Goal: Navigation & Orientation: Find specific page/section

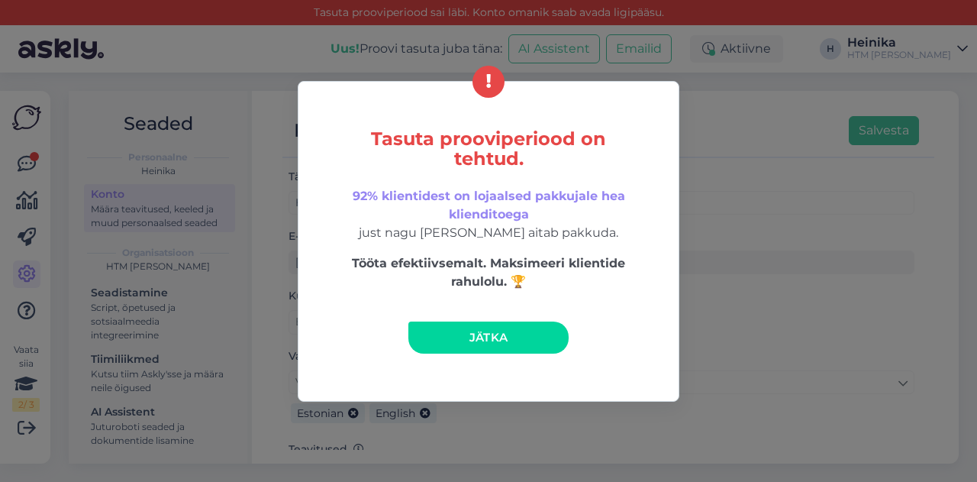
click at [474, 334] on span "Jätka" at bounding box center [488, 337] width 39 height 15
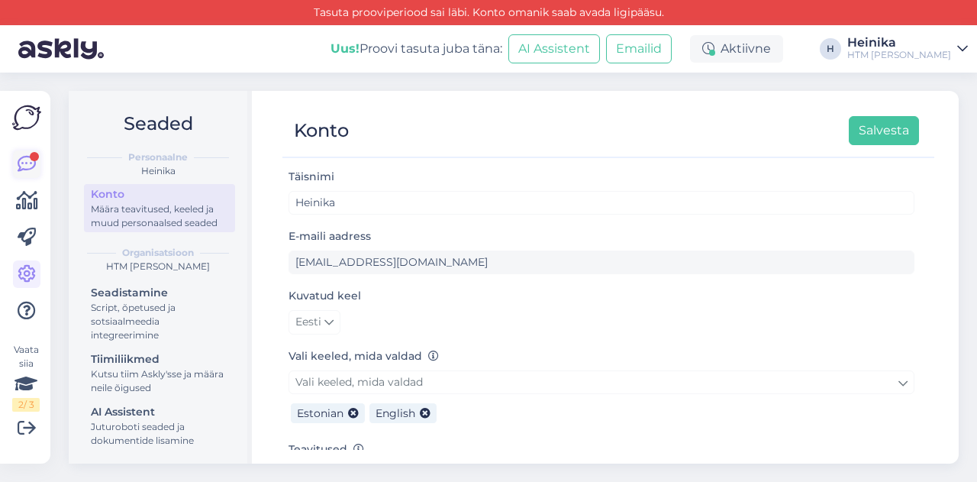
click at [27, 158] on icon at bounding box center [27, 164] width 18 height 18
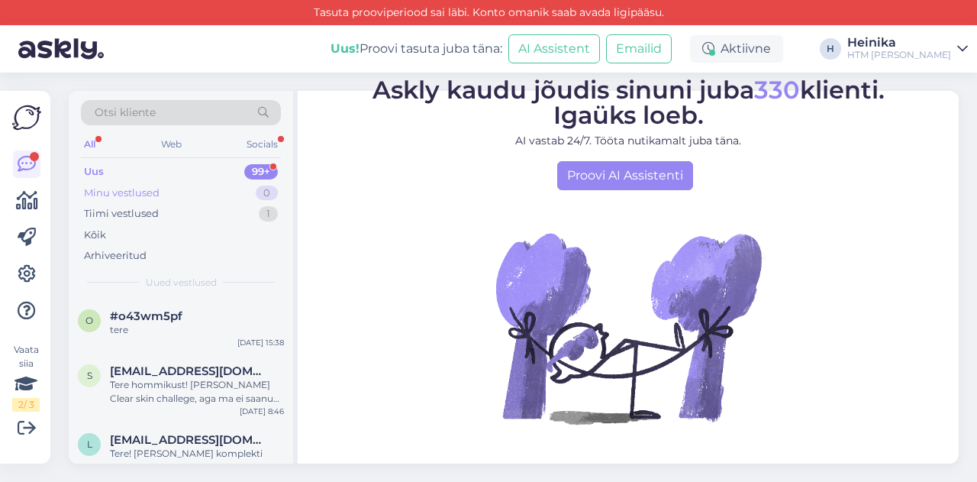
click at [164, 192] on div "Minu vestlused 0" at bounding box center [181, 192] width 200 height 21
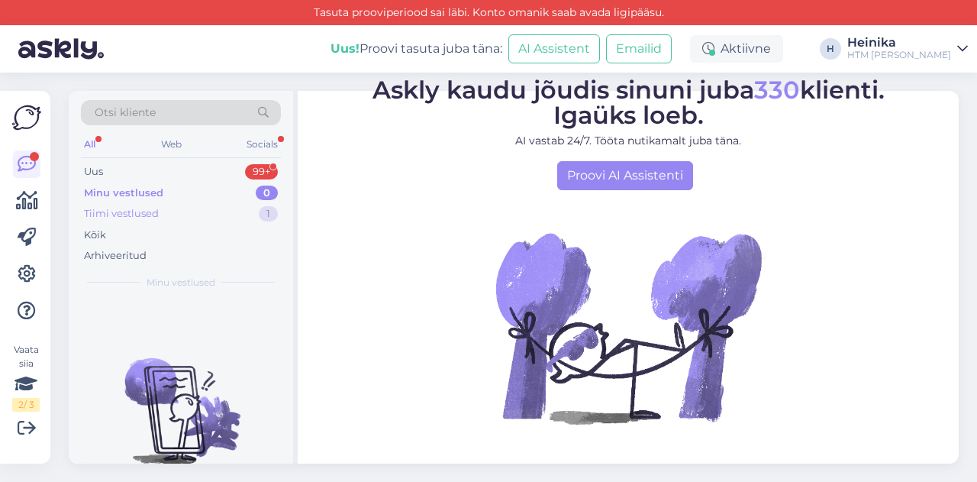
click at [144, 214] on div "Tiimi vestlused" at bounding box center [121, 213] width 75 height 15
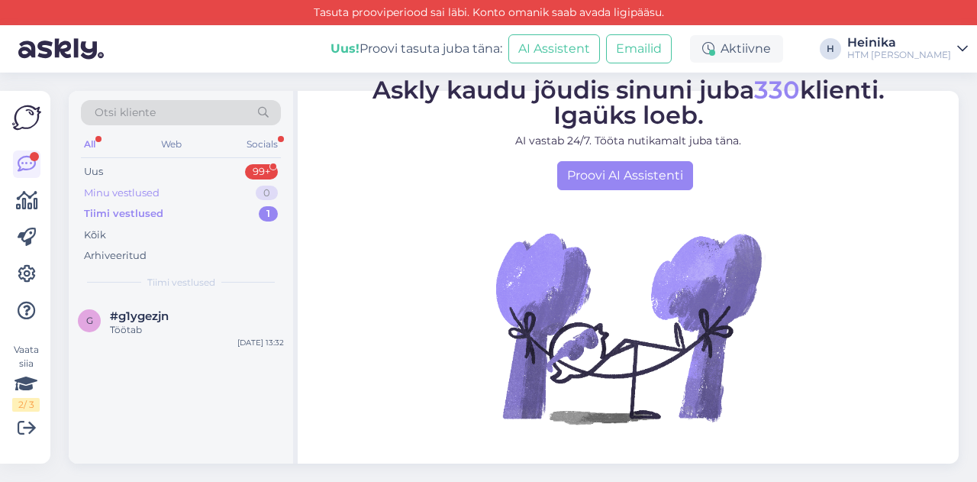
click at [159, 186] on div "Minu vestlused" at bounding box center [122, 192] width 76 height 15
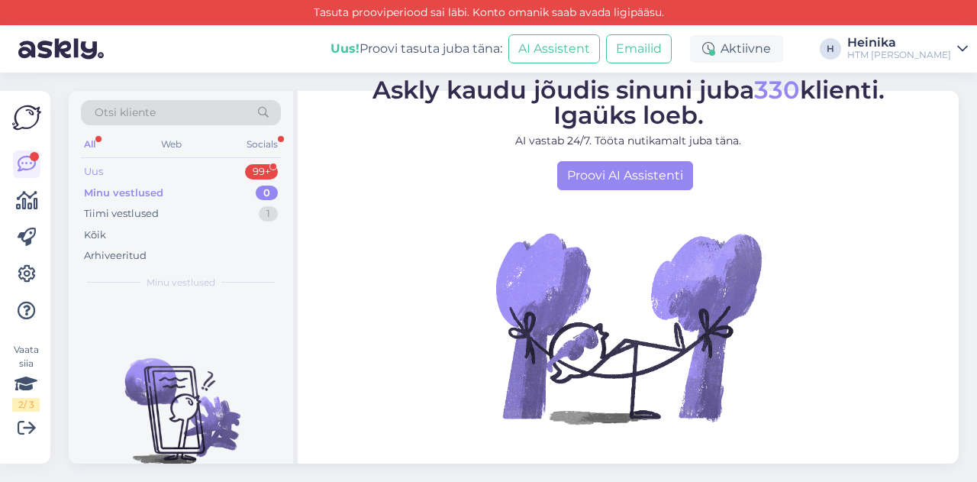
click at [124, 169] on div "Uus 99+" at bounding box center [181, 171] width 200 height 21
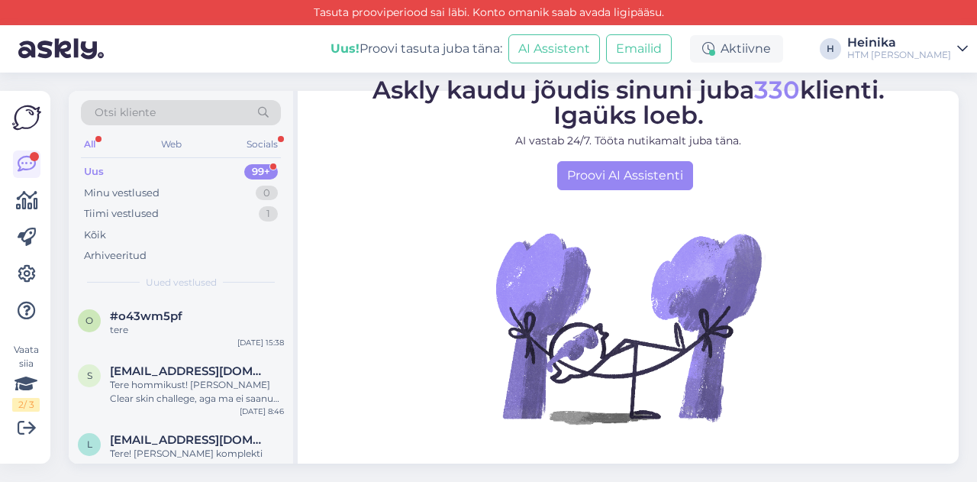
click at [959, 51] on icon at bounding box center [962, 49] width 11 height 12
